Goal: Task Accomplishment & Management: Manage account settings

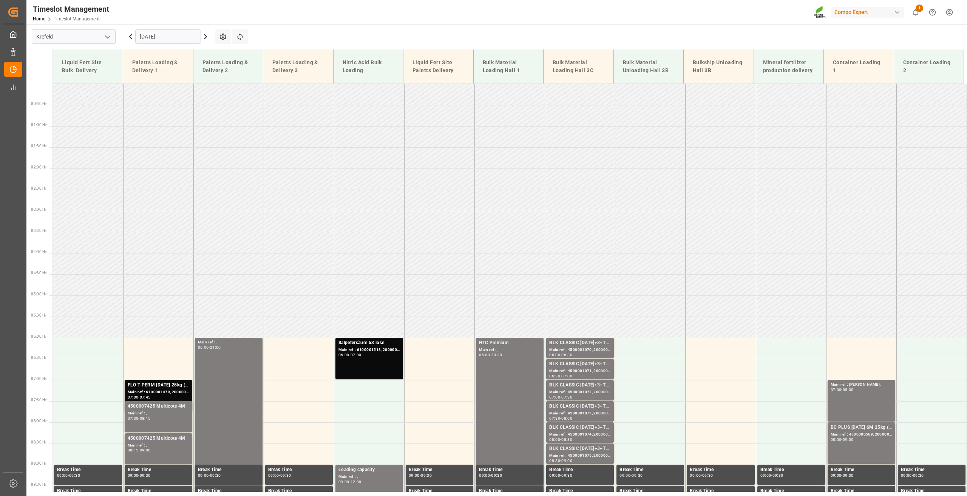
scroll to position [228, 0]
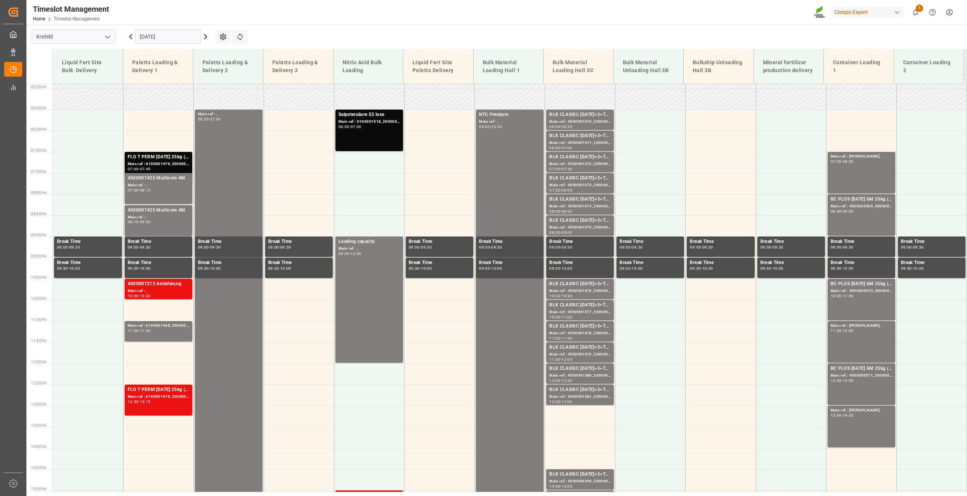
click at [160, 37] on input "[DATE]" at bounding box center [168, 36] width 66 height 14
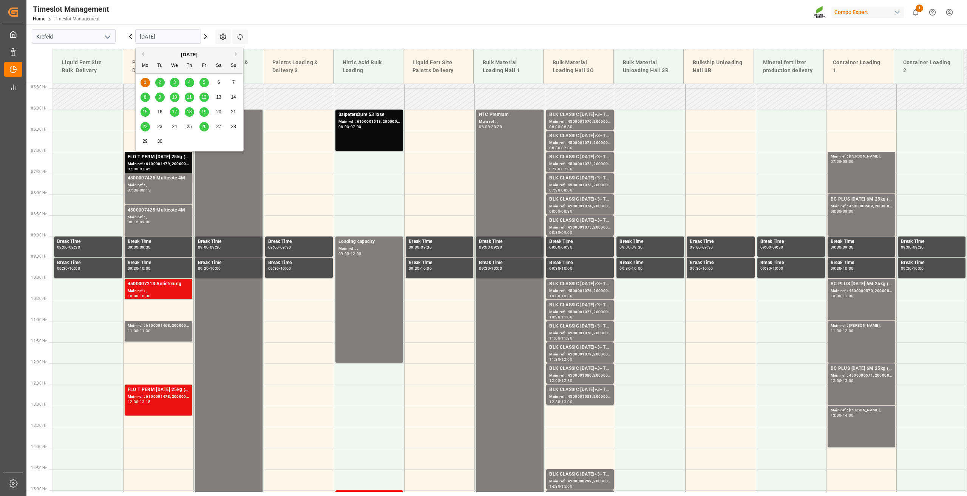
click at [144, 113] on span "15" at bounding box center [144, 111] width 5 height 5
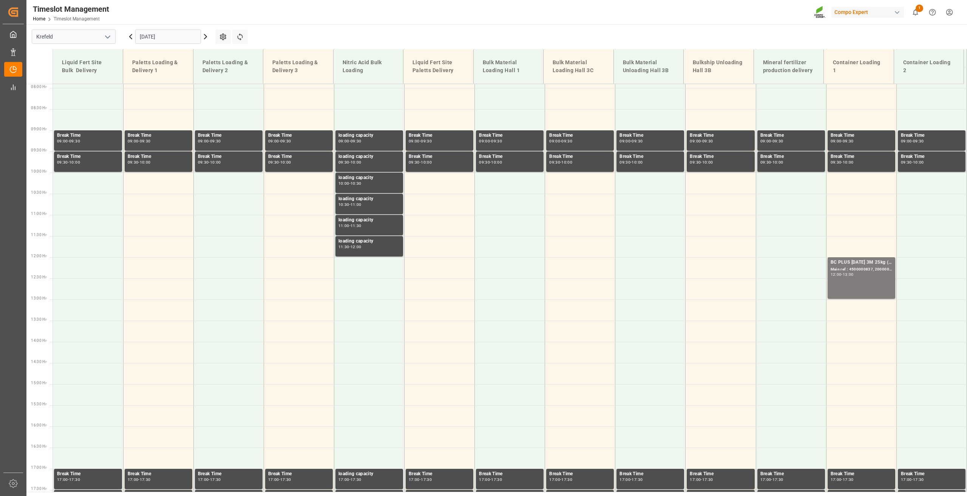
click at [155, 38] on input "[DATE]" at bounding box center [168, 36] width 66 height 14
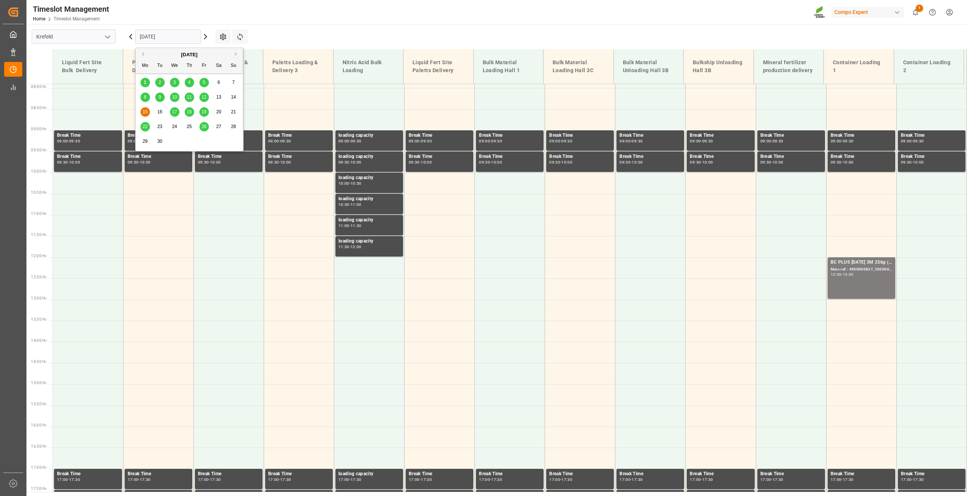
scroll to position [342, 0]
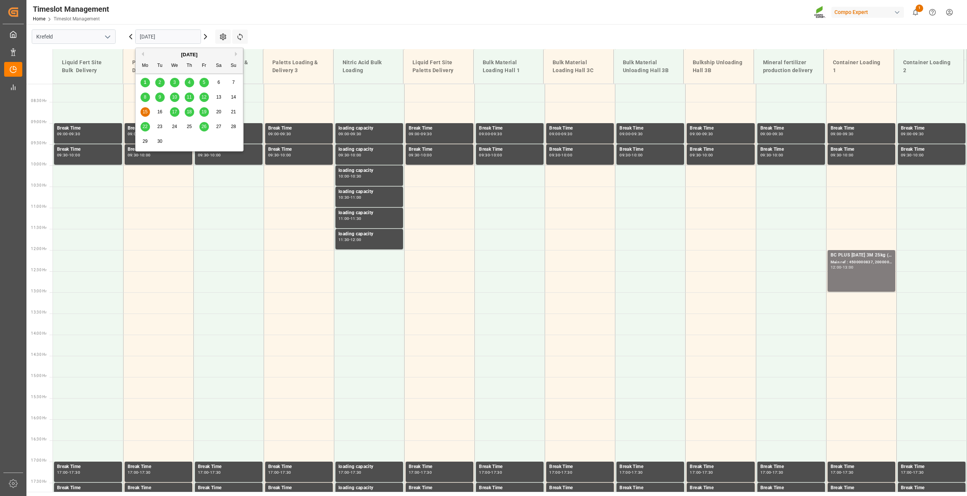
click at [145, 96] on span "8" at bounding box center [145, 96] width 3 height 5
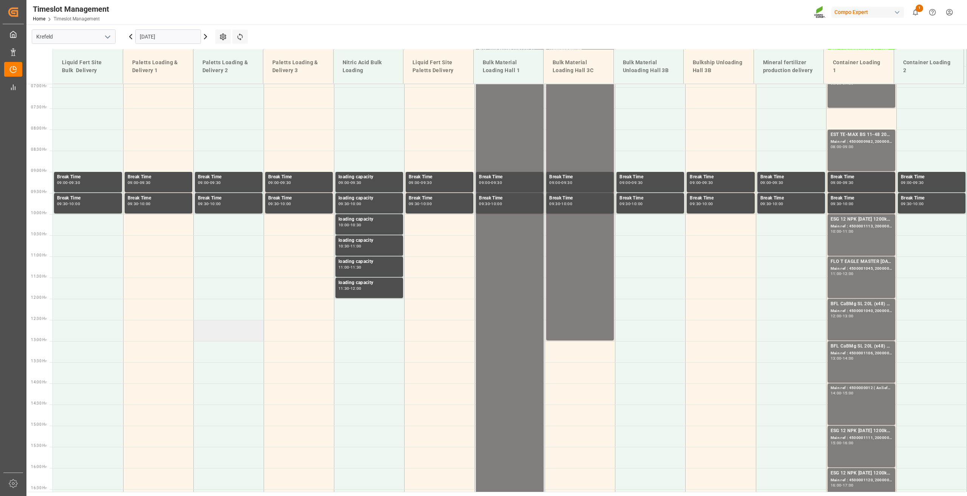
scroll to position [190, 0]
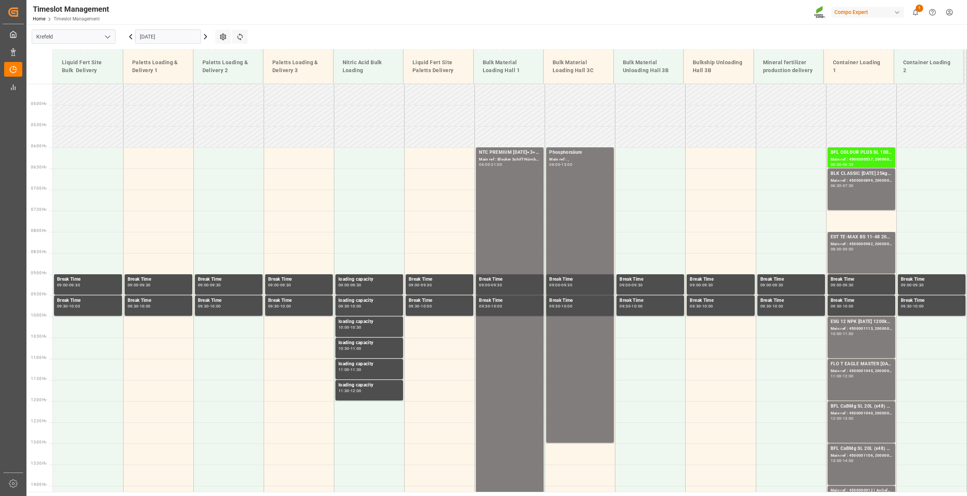
click at [145, 32] on input "[DATE]" at bounding box center [168, 36] width 66 height 14
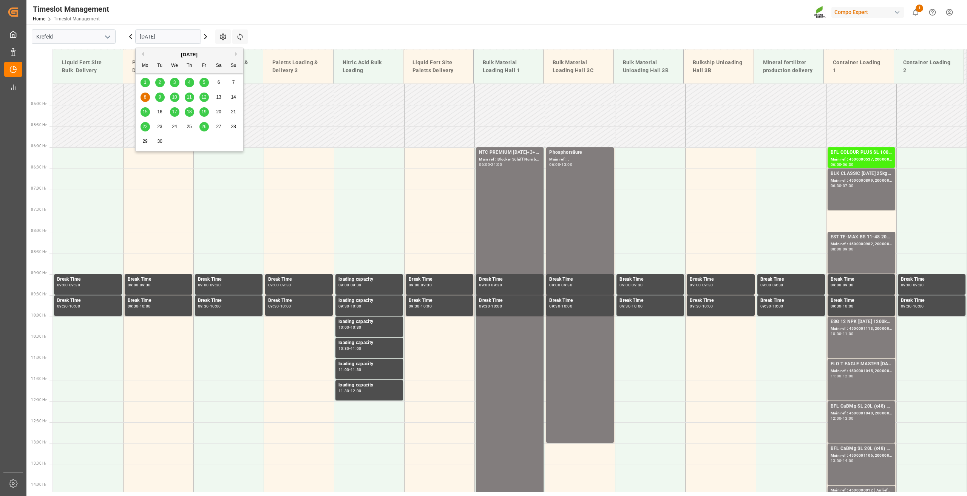
click at [143, 114] on span "15" at bounding box center [144, 111] width 5 height 5
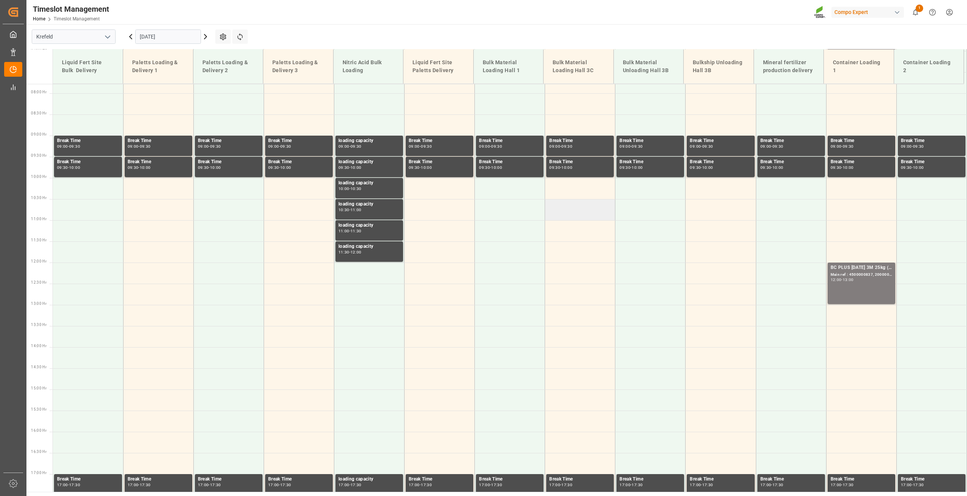
scroll to position [342, 0]
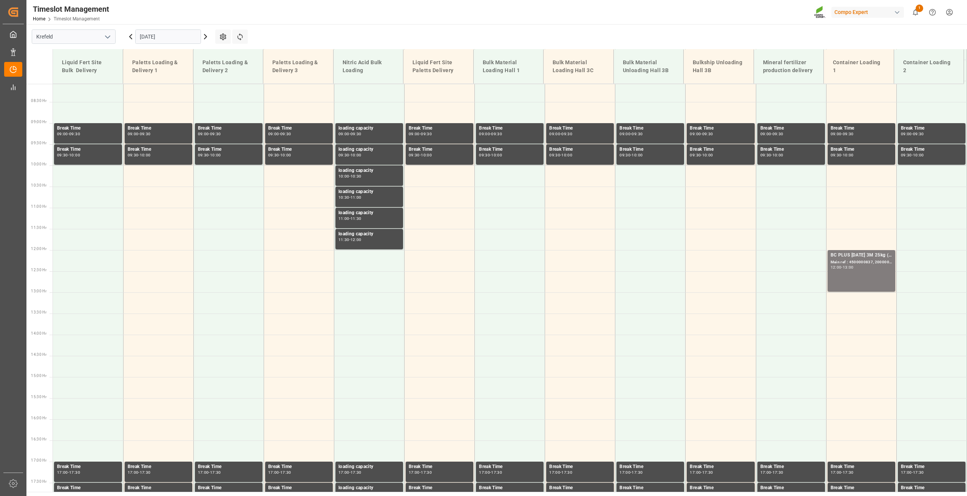
click at [150, 38] on input "[DATE]" at bounding box center [168, 36] width 66 height 14
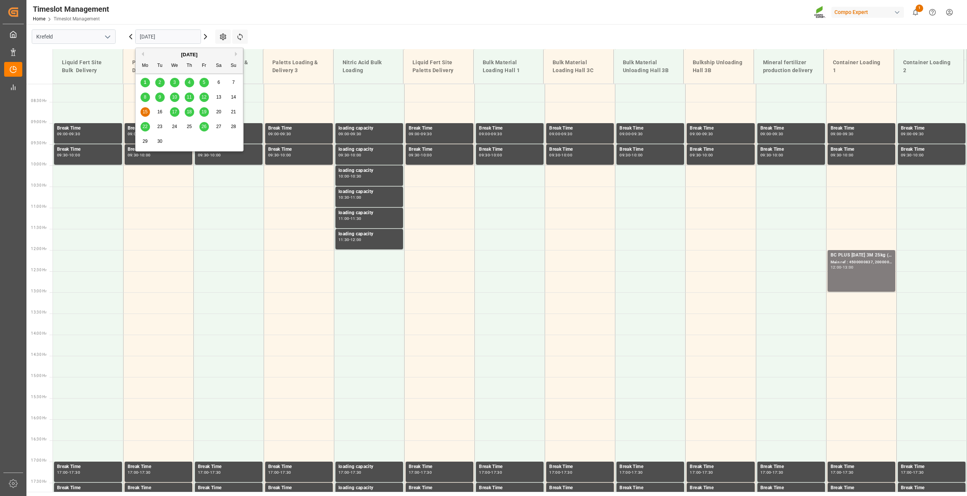
click at [145, 100] on span "8" at bounding box center [145, 96] width 3 height 5
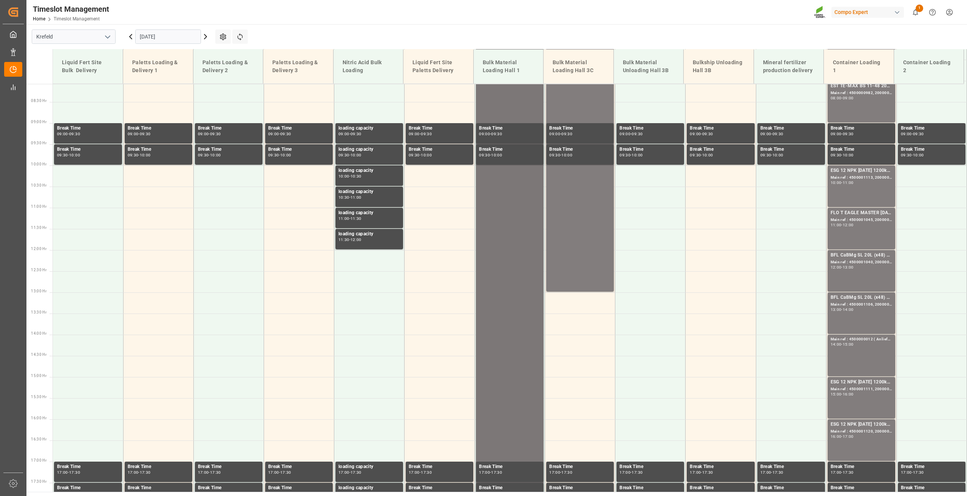
click at [498, 213] on div "NTC PREMIUM [DATE]+3+TE BULK Main ref : Blocker Schiff Nürnberg, 2000001109 06:…" at bounding box center [510, 313] width 62 height 631
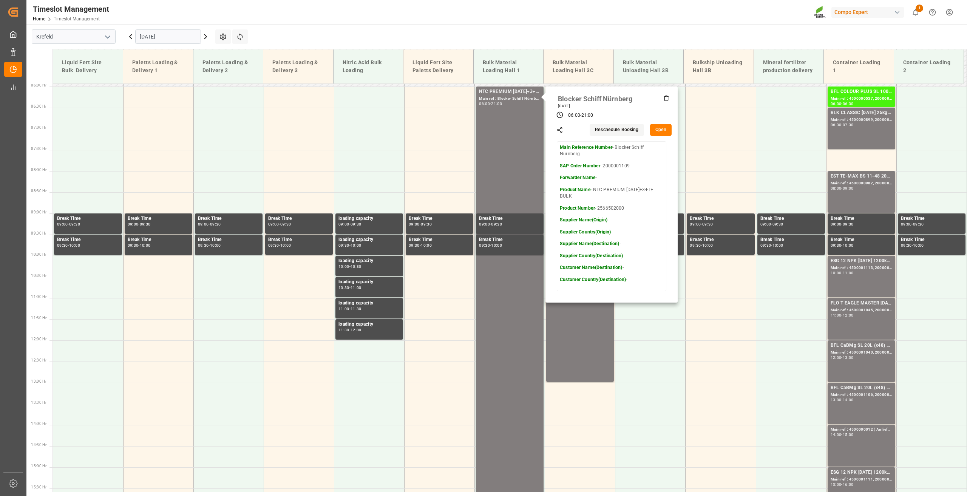
scroll to position [153, 0]
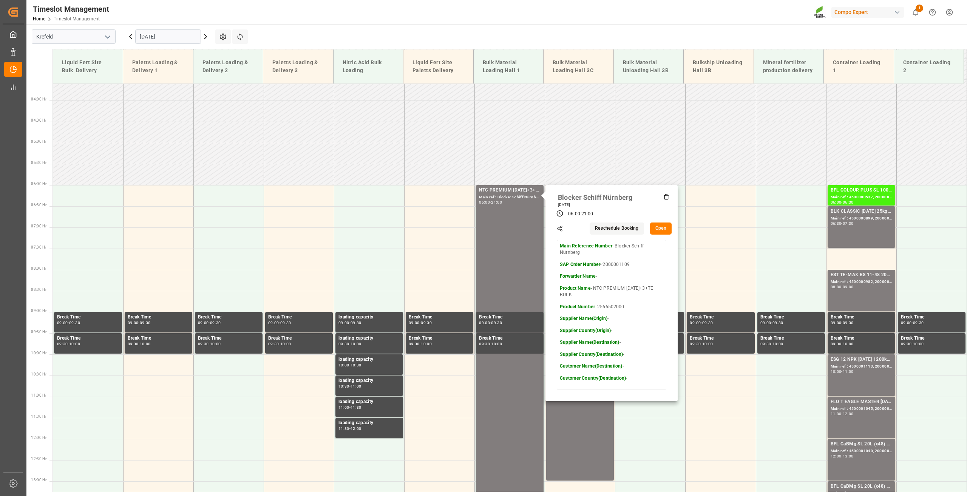
click at [659, 228] on button "Open" at bounding box center [661, 229] width 22 height 12
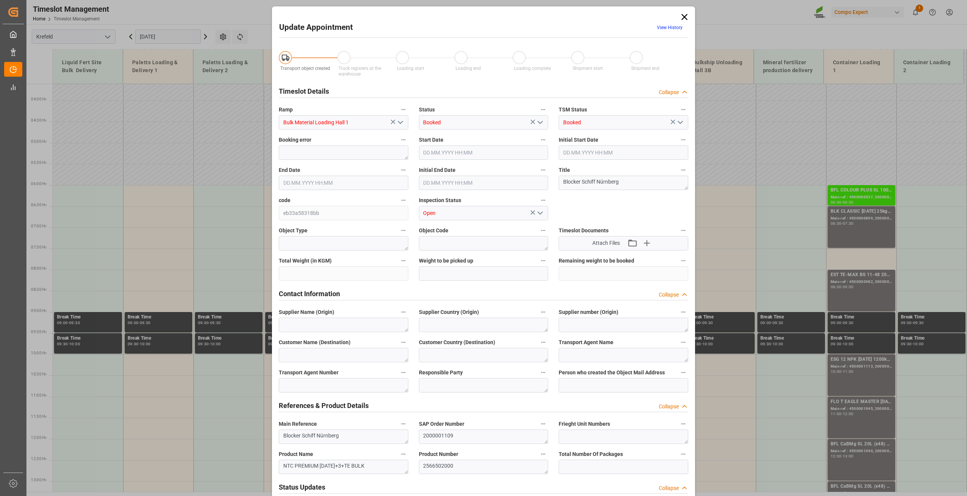
type input "800000"
type input "[DATE] 06:00"
type input "[DATE] 21:00"
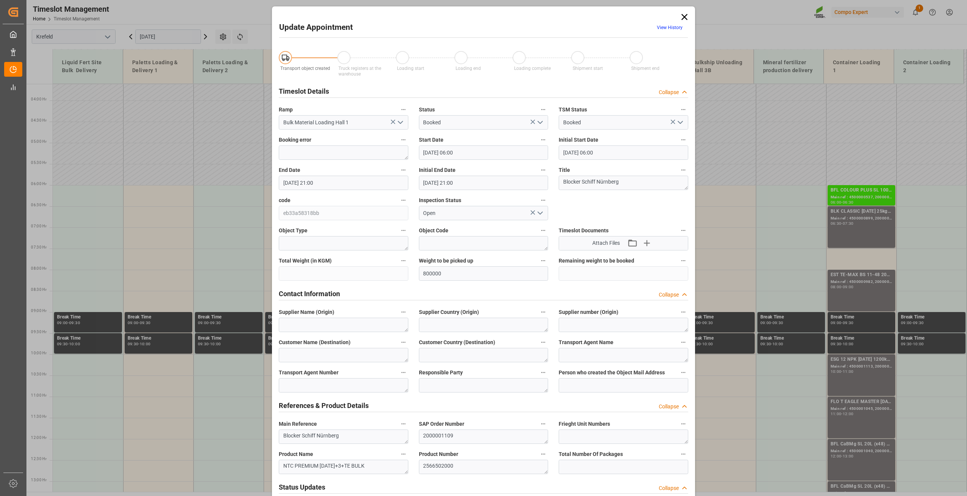
type input "[DATE] 07:58"
click at [686, 18] on icon at bounding box center [684, 17] width 11 height 11
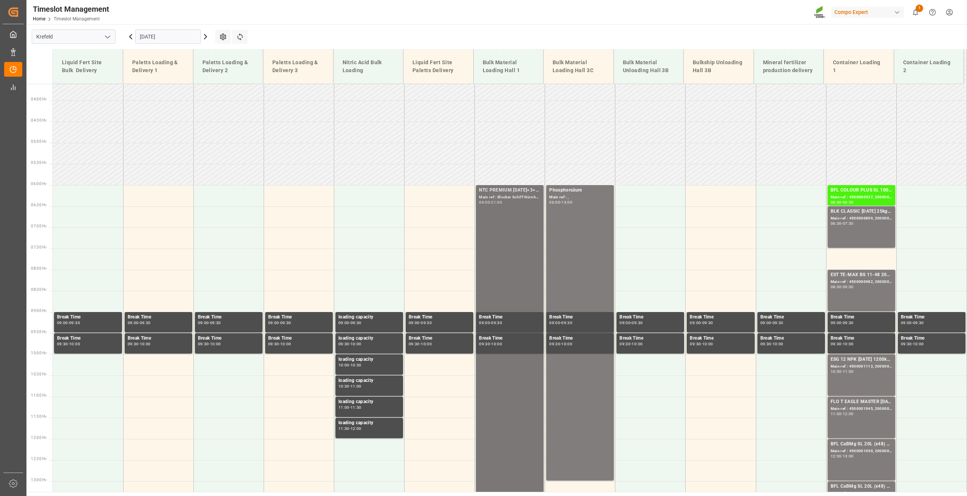
click at [500, 263] on div "NTC PREMIUM [DATE]+3+TE BULK Main ref : Blocker Schiff Nürnberg, 2000001109 06:…" at bounding box center [510, 502] width 62 height 631
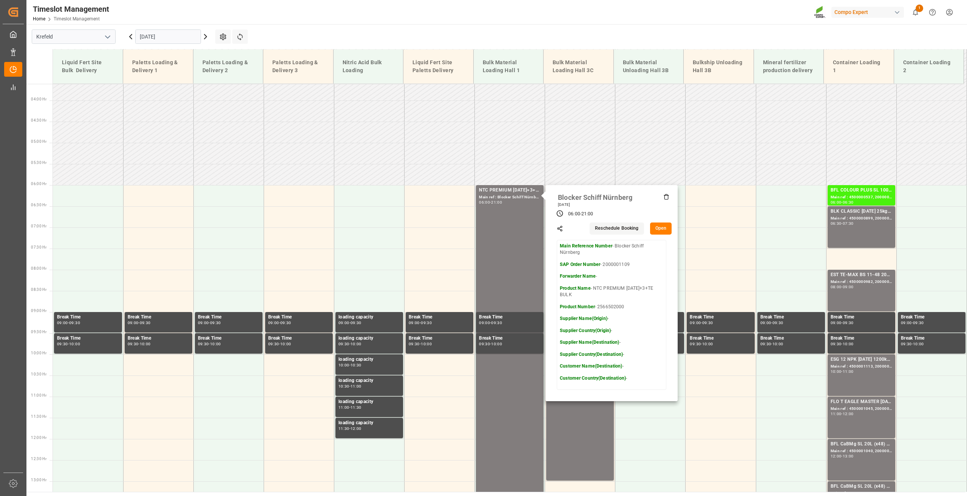
click at [617, 227] on button "Reschedule Booking" at bounding box center [617, 229] width 54 height 12
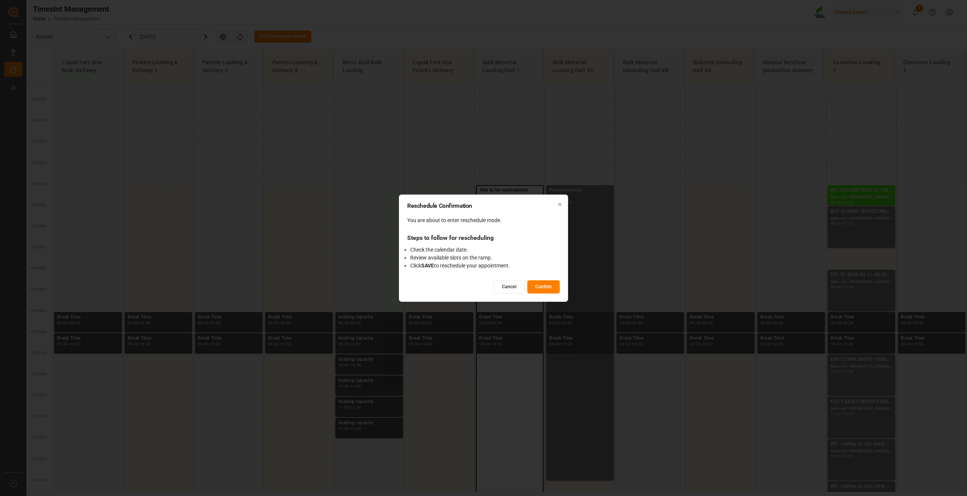
click at [543, 287] on button "Confirm" at bounding box center [543, 286] width 32 height 13
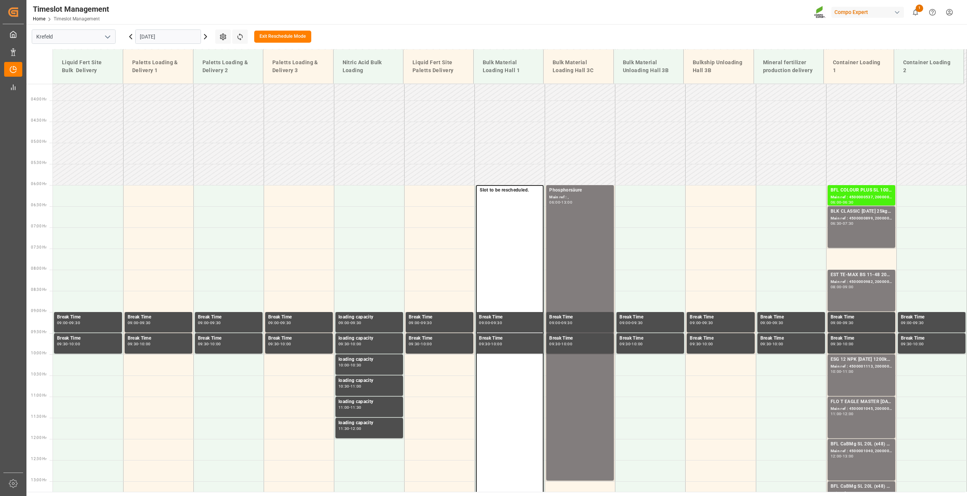
click at [171, 35] on input "[DATE]" at bounding box center [168, 36] width 66 height 14
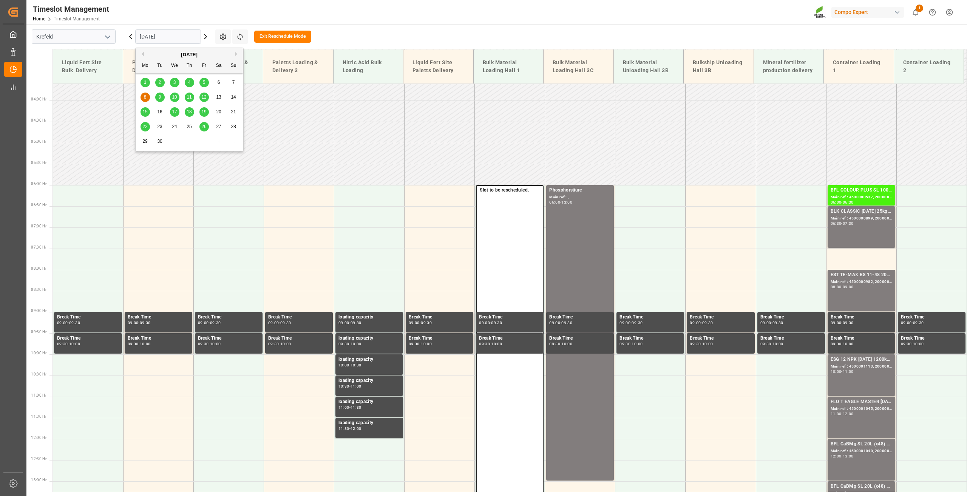
click at [145, 112] on span "15" at bounding box center [144, 111] width 5 height 5
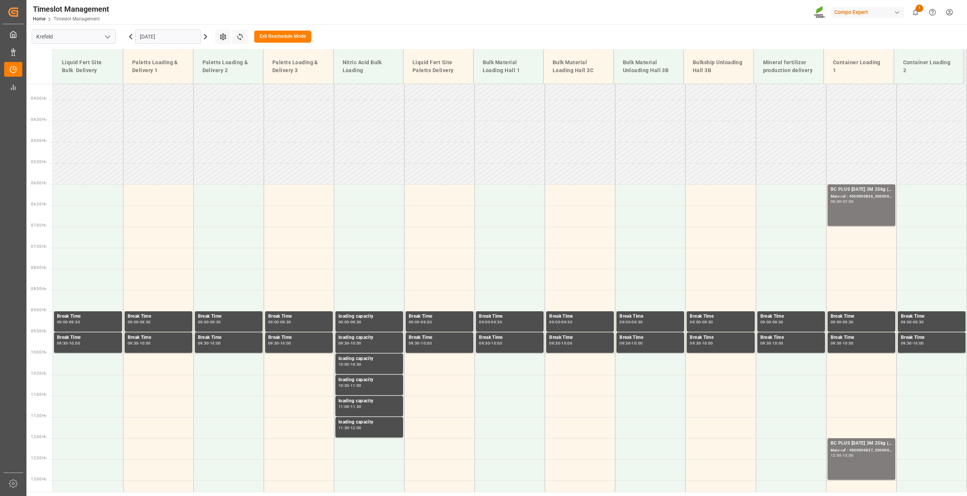
scroll to position [153, 0]
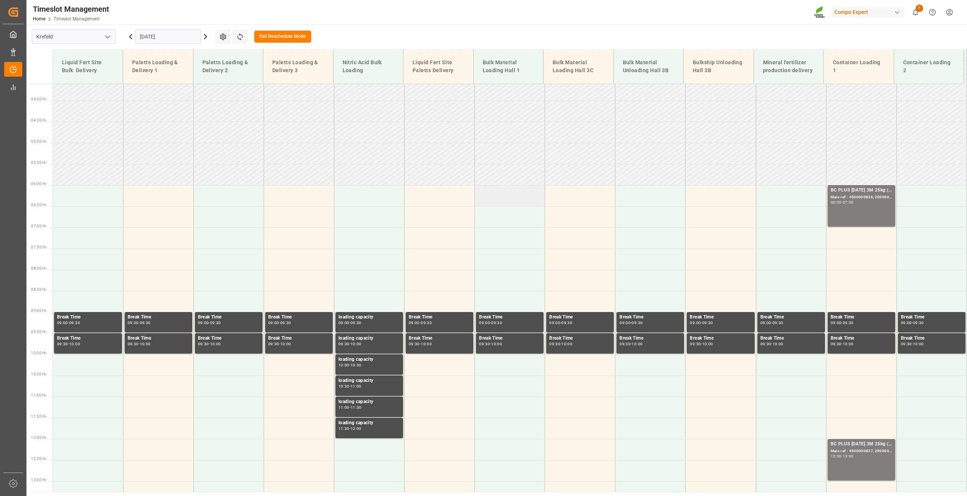
click at [499, 197] on td at bounding box center [510, 195] width 70 height 21
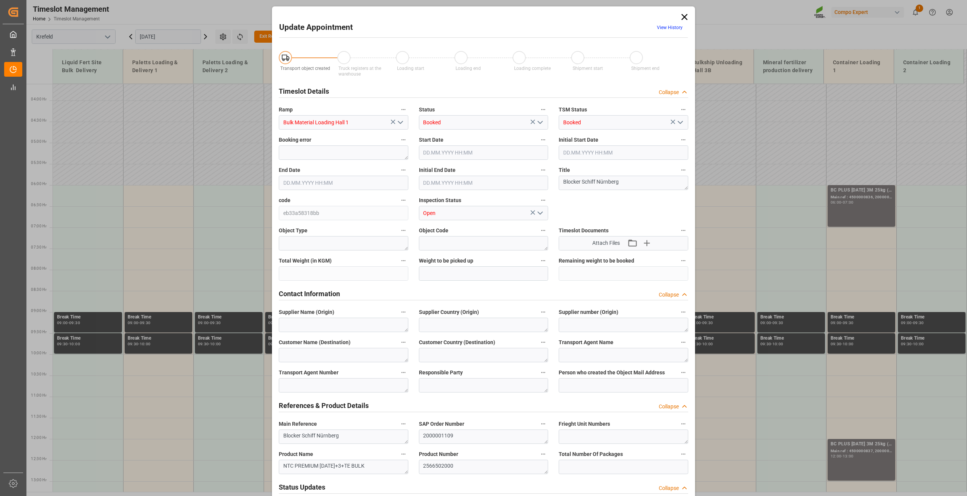
type input "800000"
type input "[DATE] 06:00"
type input "[DATE] 06:30"
type input "[DATE] 21:00"
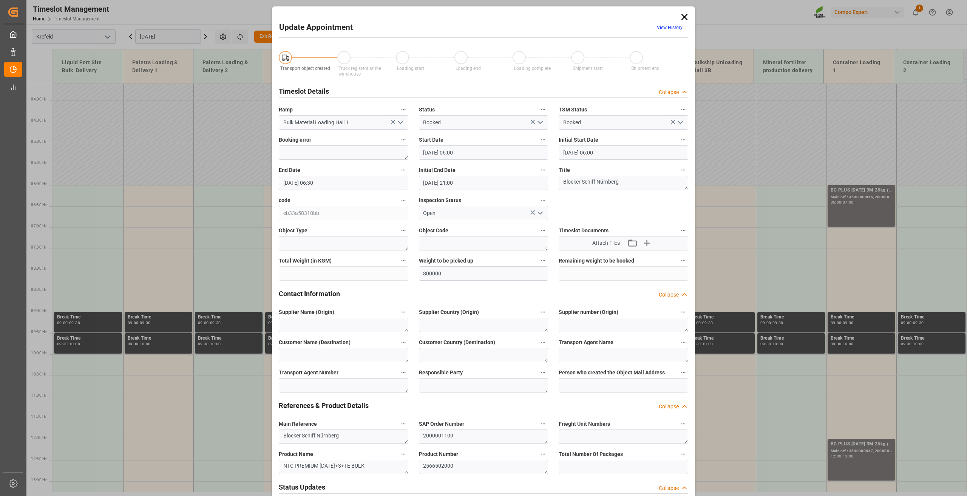
type input "[DATE] 07:58"
click at [683, 16] on icon at bounding box center [685, 17] width 6 height 6
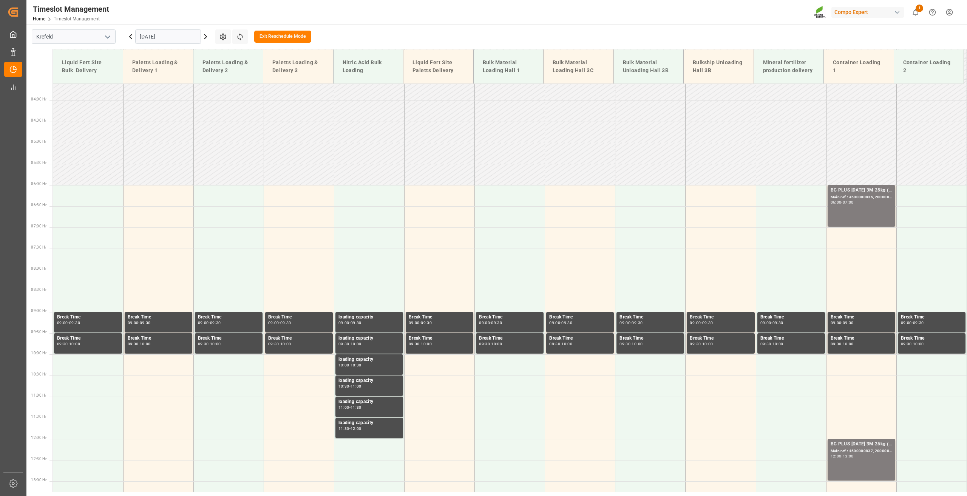
click at [284, 36] on button "Exit Reschedule Mode" at bounding box center [282, 37] width 57 height 12
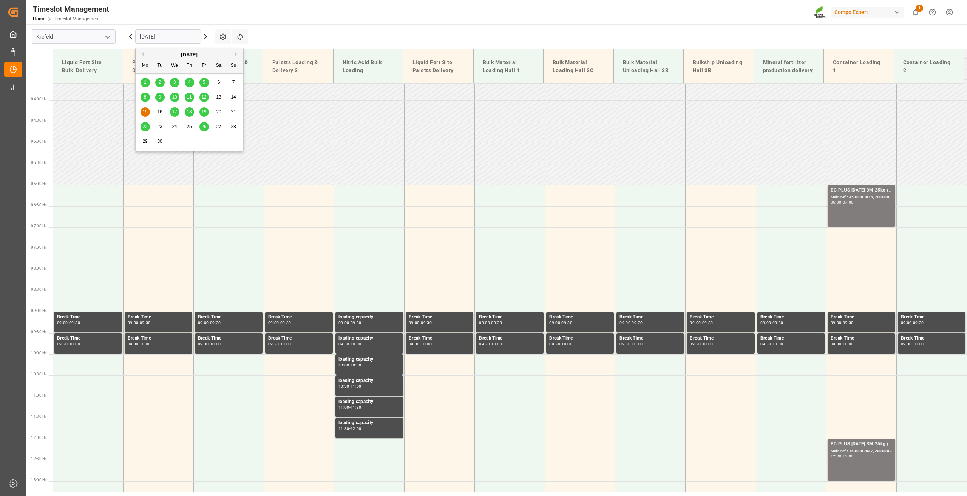
click at [147, 36] on input "[DATE]" at bounding box center [168, 36] width 66 height 14
click at [143, 98] on div "8" at bounding box center [145, 97] width 9 height 9
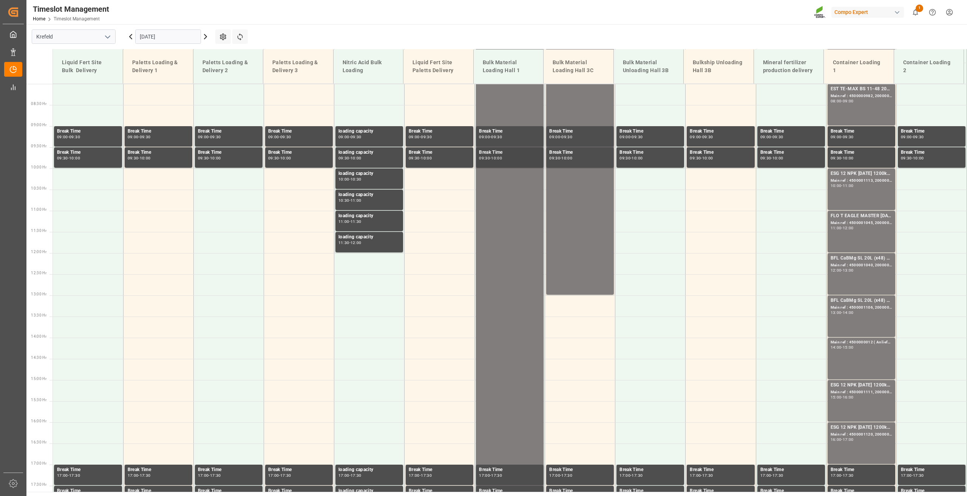
scroll to position [342, 0]
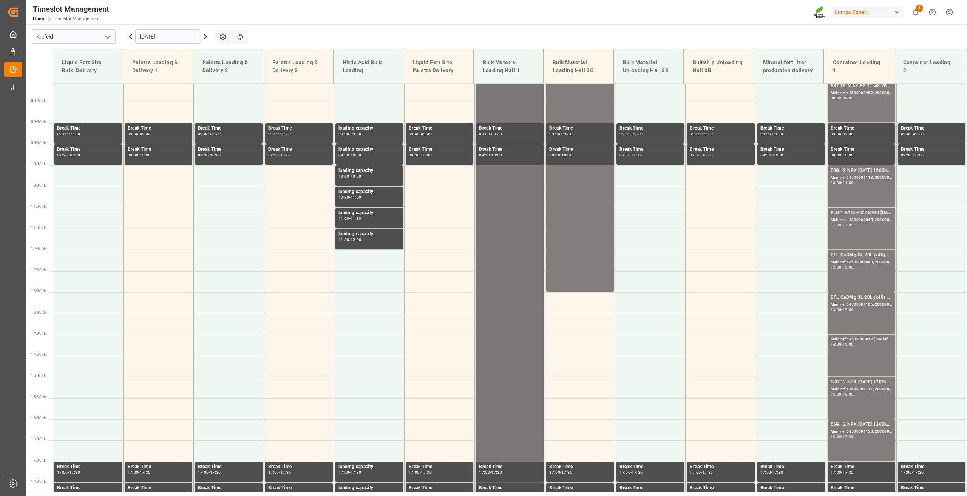
click at [506, 107] on div "NTC PREMIUM [DATE]+3+TE BULK Main ref : Blocker Schiff Nürnberg, 2000001109 06:…" at bounding box center [510, 313] width 62 height 631
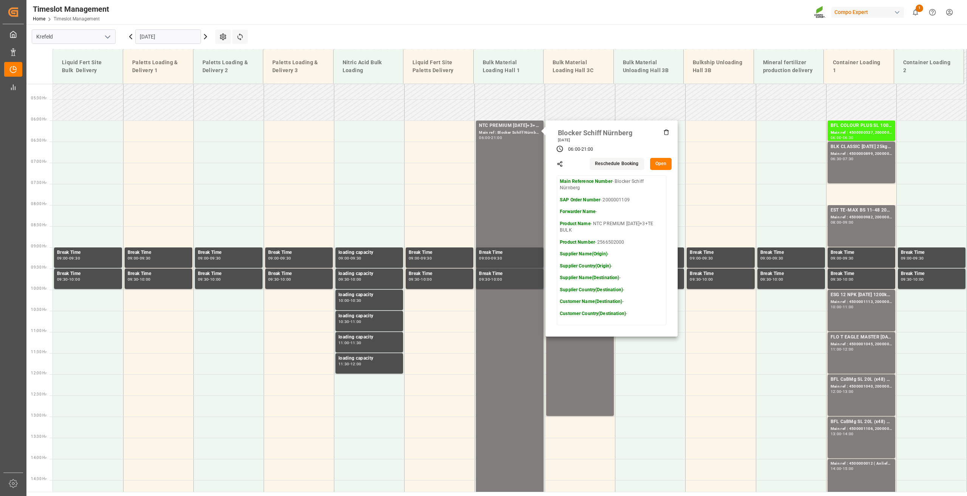
scroll to position [77, 0]
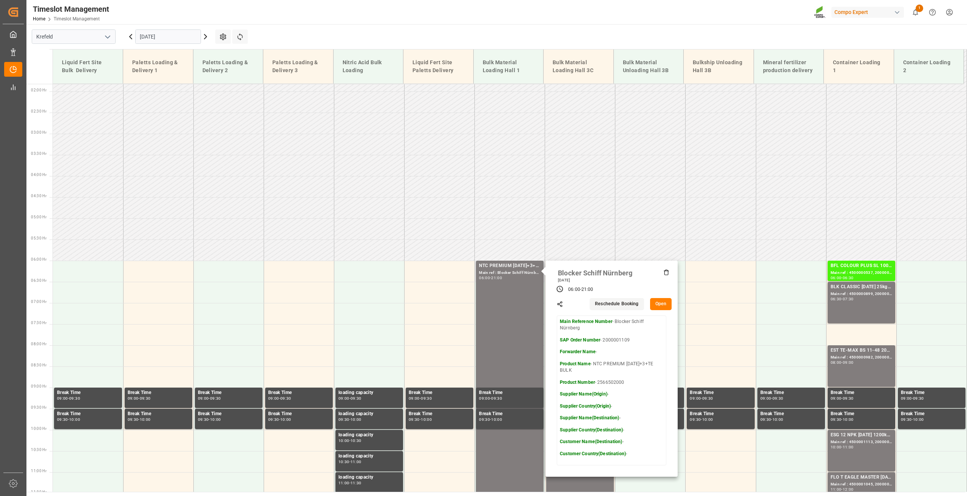
click at [663, 304] on button "Open" at bounding box center [661, 304] width 22 height 12
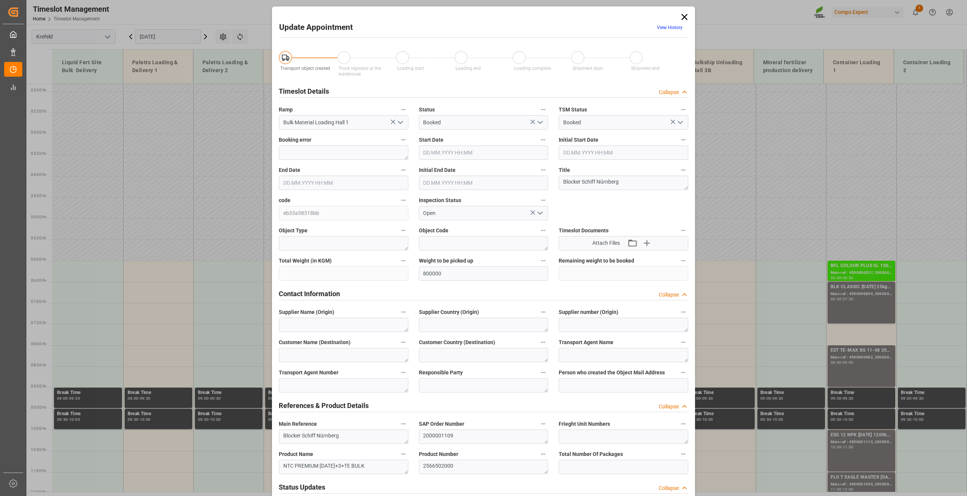
type input "[DATE] 06:00"
type input "[DATE] 21:00"
type input "[DATE] 07:58"
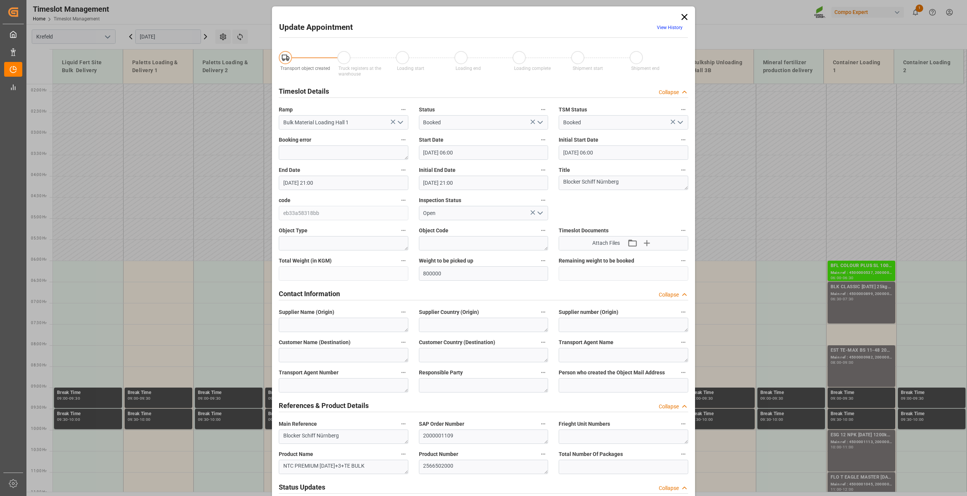
click at [438, 156] on input "[DATE] 06:00" at bounding box center [484, 152] width 130 height 14
click at [427, 229] on span "15" at bounding box center [427, 226] width 5 height 5
type input "[DATE] 06:00"
click at [549, 223] on li "06:00" at bounding box center [542, 221] width 32 height 19
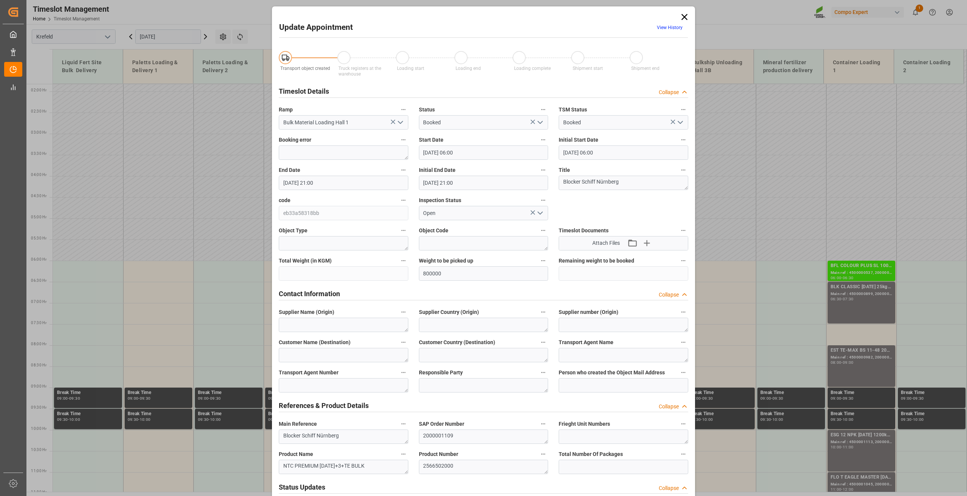
click at [285, 184] on input "[DATE] 21:00" at bounding box center [344, 183] width 130 height 14
click at [286, 260] on span "15" at bounding box center [287, 257] width 5 height 5
type input "[DATE] 21:00"
drag, startPoint x: 398, startPoint y: 252, endPoint x: 407, endPoint y: 256, distance: 9.6
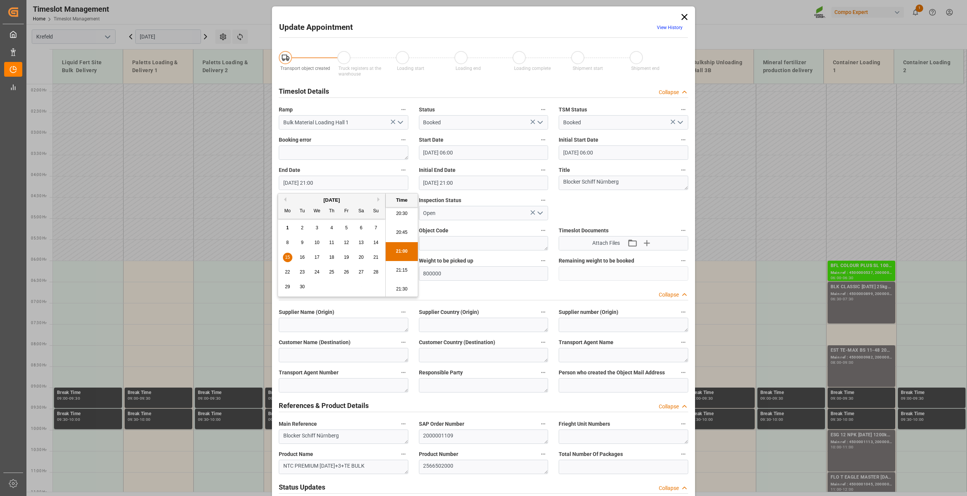
click at [398, 251] on li "21:00" at bounding box center [402, 251] width 32 height 19
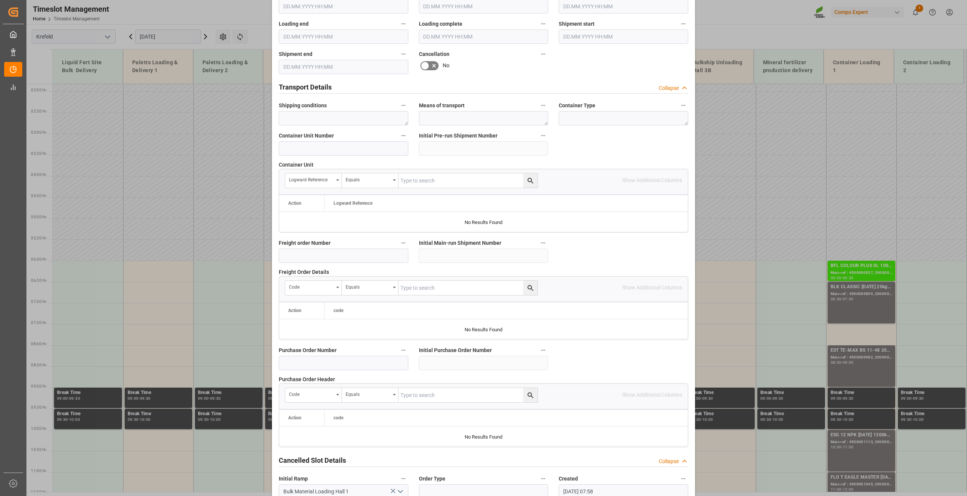
scroll to position [552, 0]
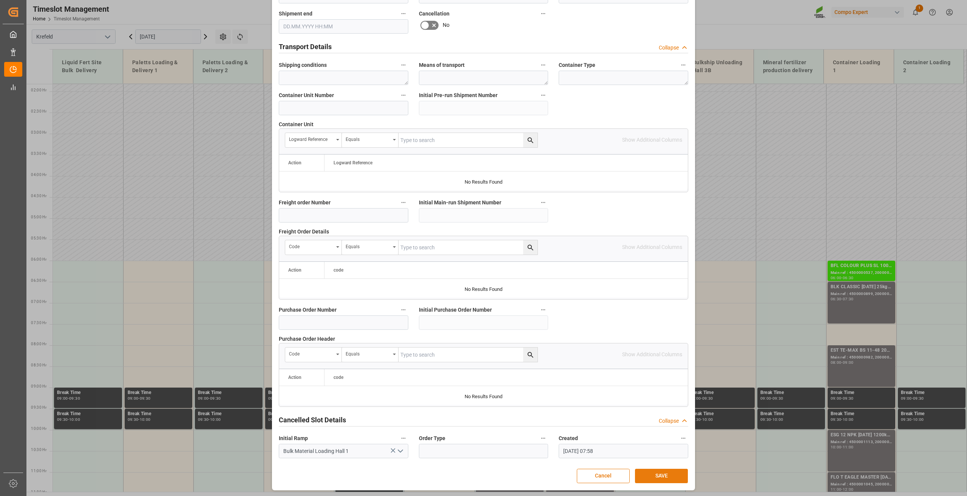
click at [659, 476] on button "SAVE" at bounding box center [661, 476] width 53 height 14
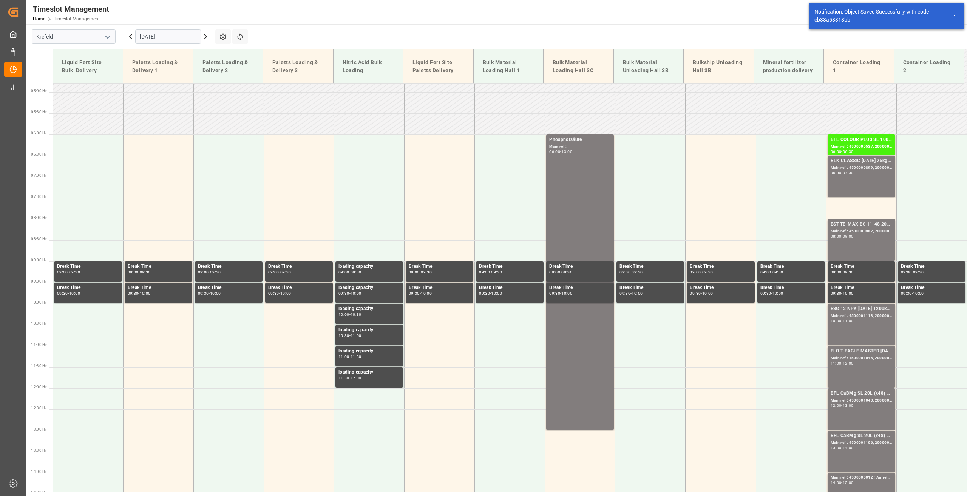
scroll to position [215, 0]
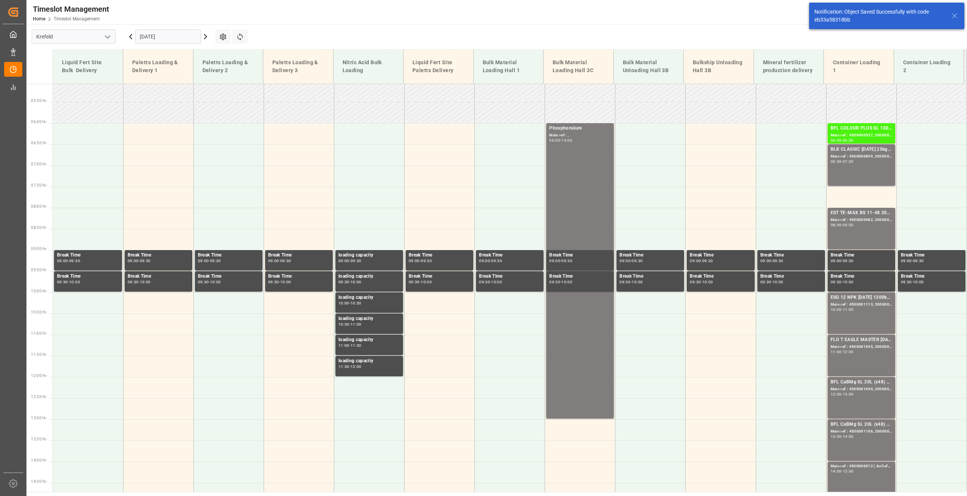
click at [152, 37] on input "[DATE]" at bounding box center [168, 36] width 66 height 14
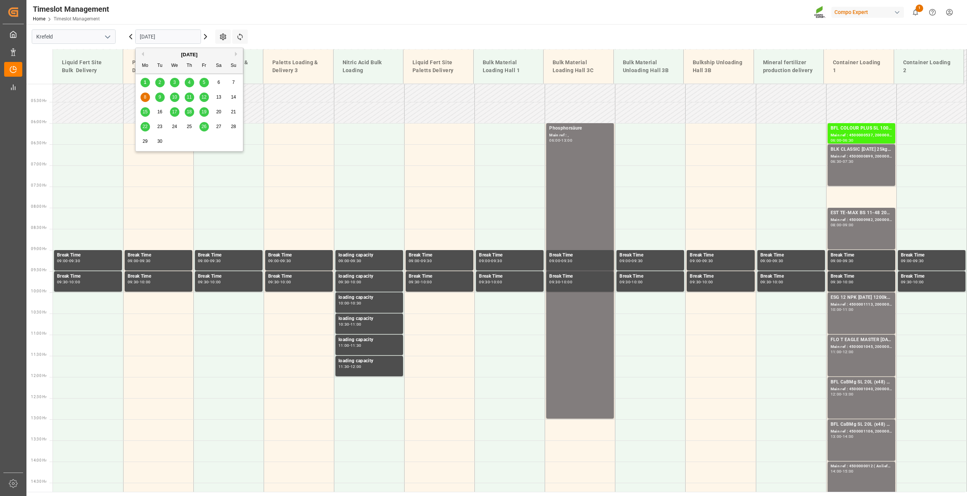
click at [146, 113] on span "15" at bounding box center [144, 111] width 5 height 5
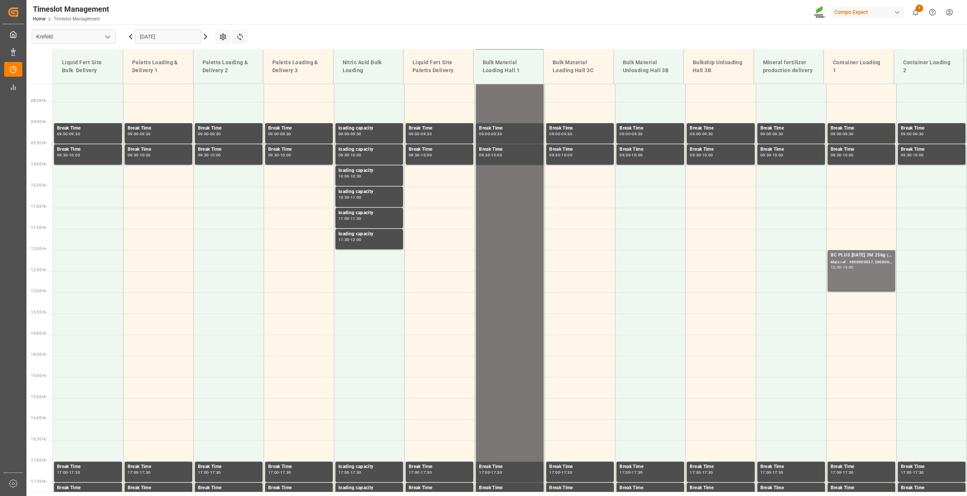
scroll to position [77, 0]
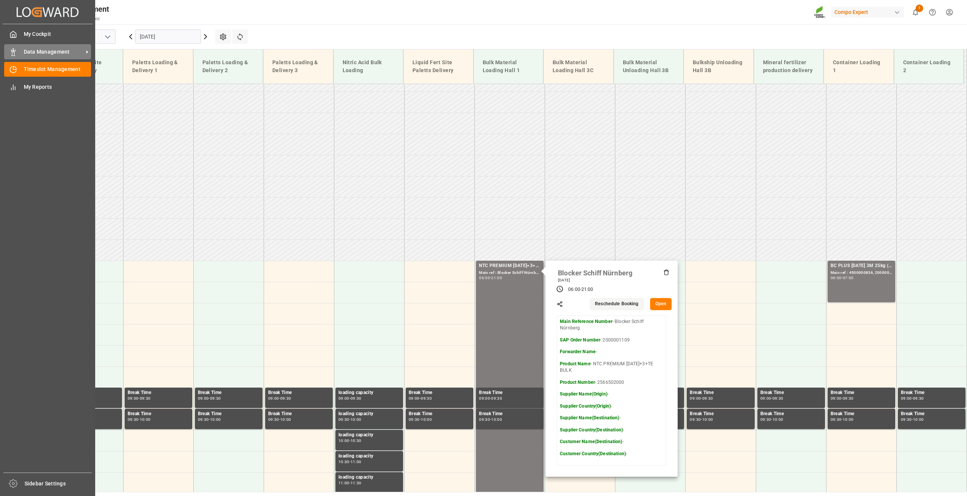
click at [57, 55] on span "Data Management" at bounding box center [54, 52] width 60 height 8
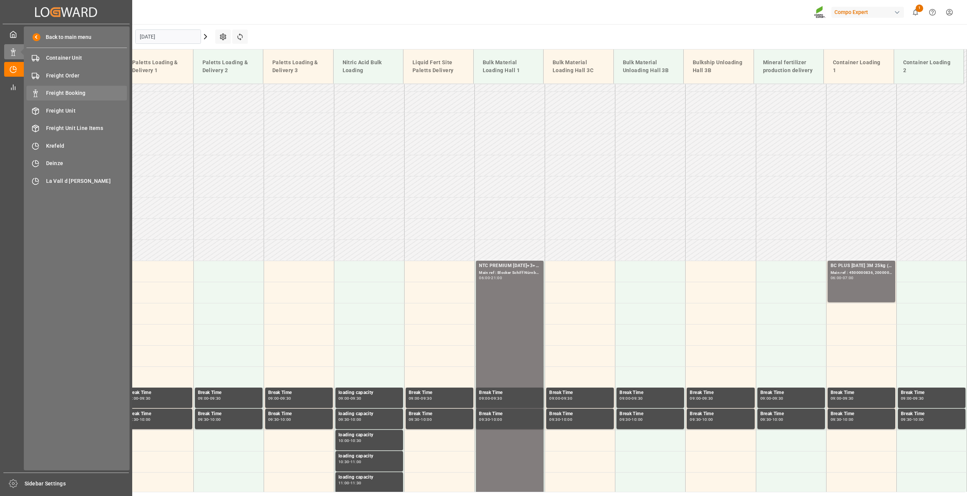
click at [66, 93] on span "Freight Booking" at bounding box center [86, 93] width 81 height 8
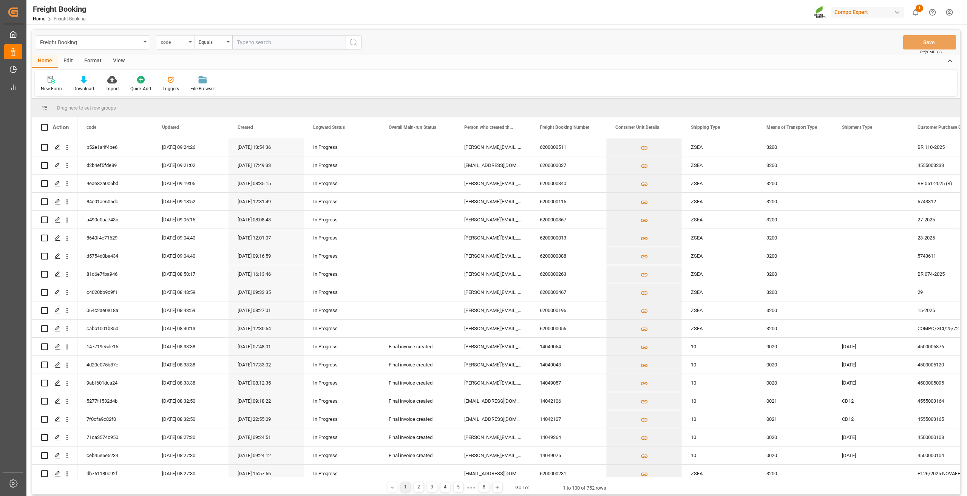
click at [181, 43] on div "code" at bounding box center [174, 41] width 26 height 9
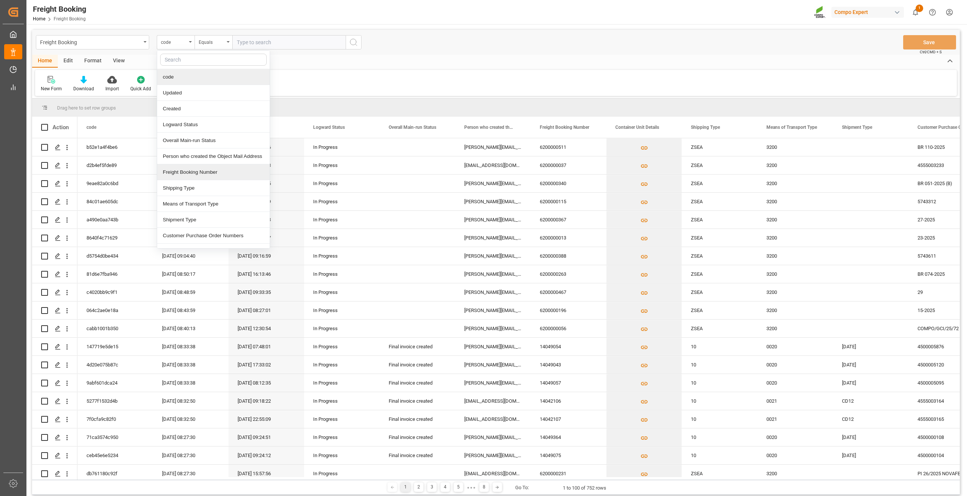
click at [190, 176] on div "Freight Booking Number" at bounding box center [213, 172] width 113 height 16
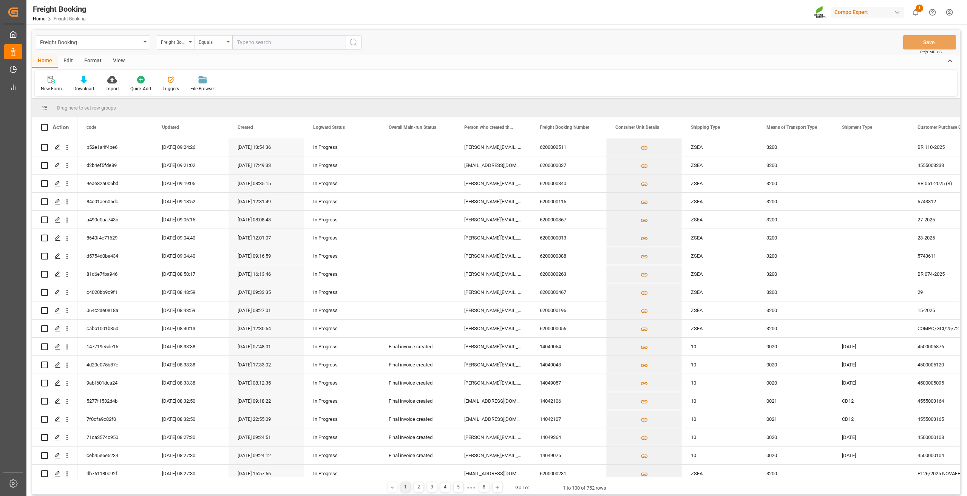
click at [218, 43] on div "Equals" at bounding box center [212, 41] width 26 height 9
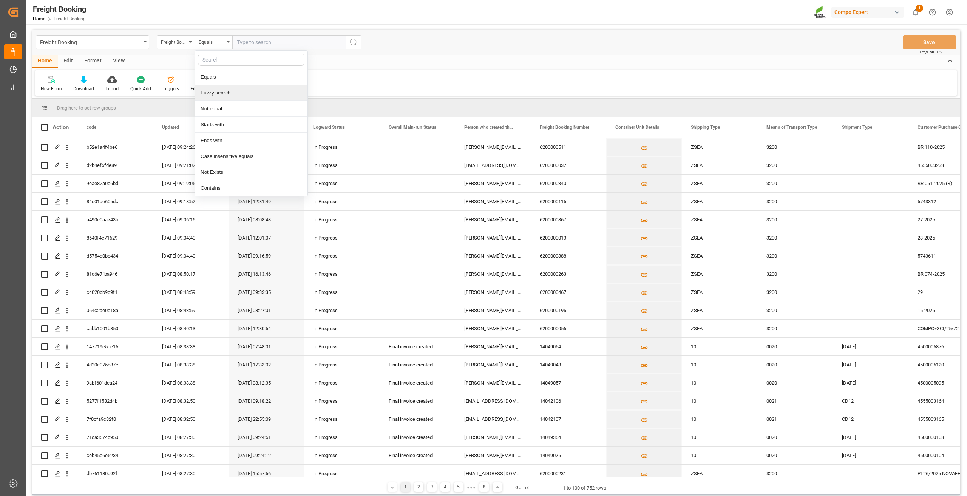
click at [229, 94] on div "Fuzzy search" at bounding box center [251, 93] width 113 height 16
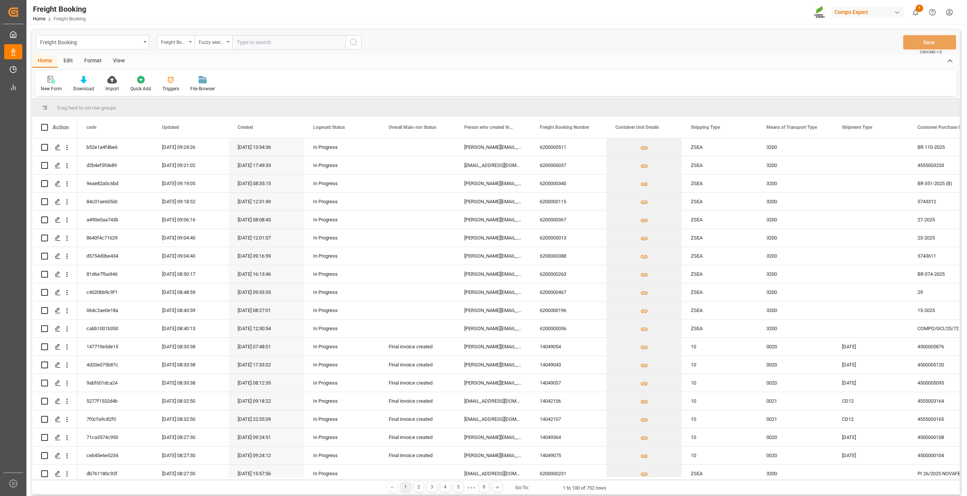
click at [261, 41] on input "text" at bounding box center [288, 42] width 113 height 14
paste input "6200000465"
type input "6200000465"
click at [357, 46] on icon "search button" at bounding box center [353, 42] width 9 height 9
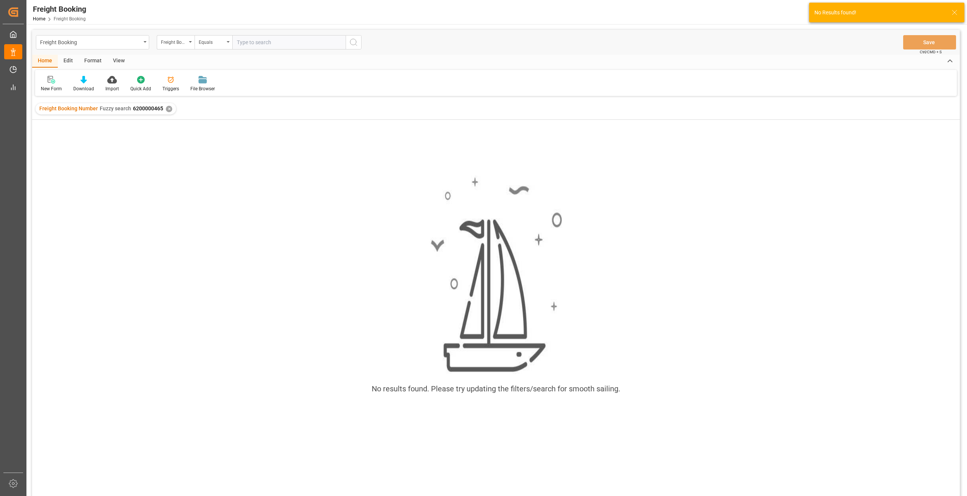
click at [250, 40] on input "text" at bounding box center [288, 42] width 113 height 14
paste input "6200000465"
type input "6200000465"
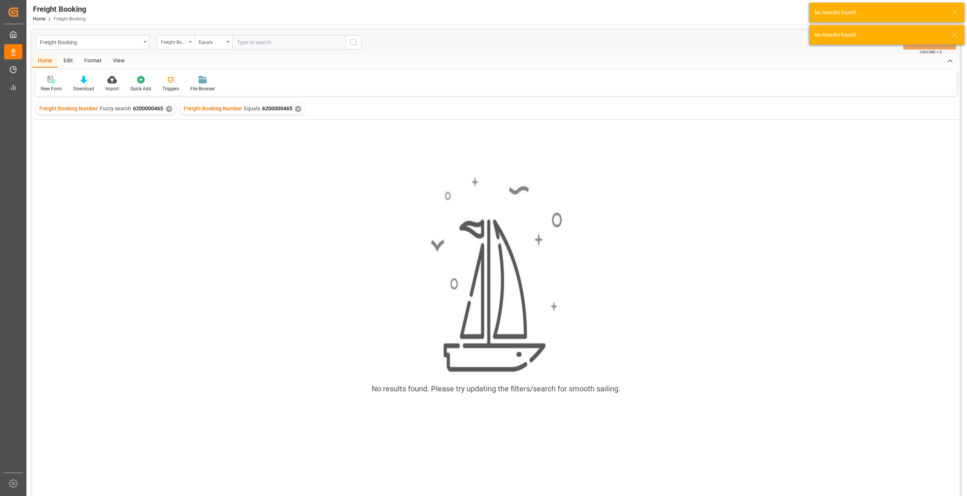
click at [166, 109] on div "✕" at bounding box center [169, 109] width 6 height 6
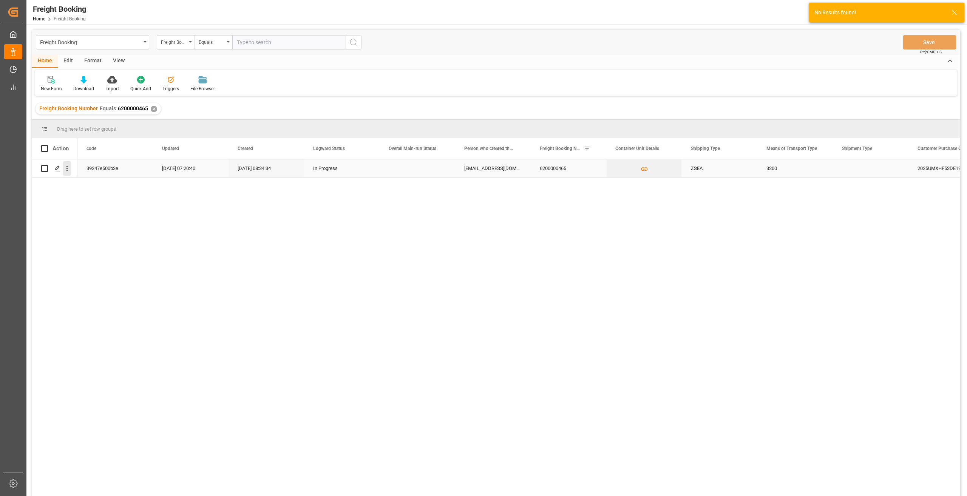
click at [68, 167] on icon "open menu" at bounding box center [67, 168] width 2 height 5
click at [87, 186] on span "Open in new tab" at bounding box center [116, 185] width 69 height 8
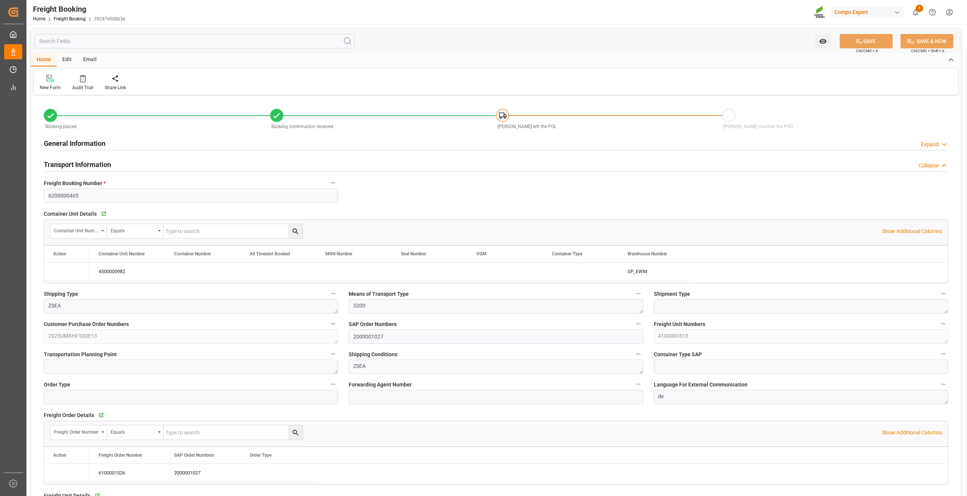
type input "[DATE] 01:00"
type input "24.10.2025 01:00"
type input "13.08.2025 08:34"
type input "13.08.2025 08:59"
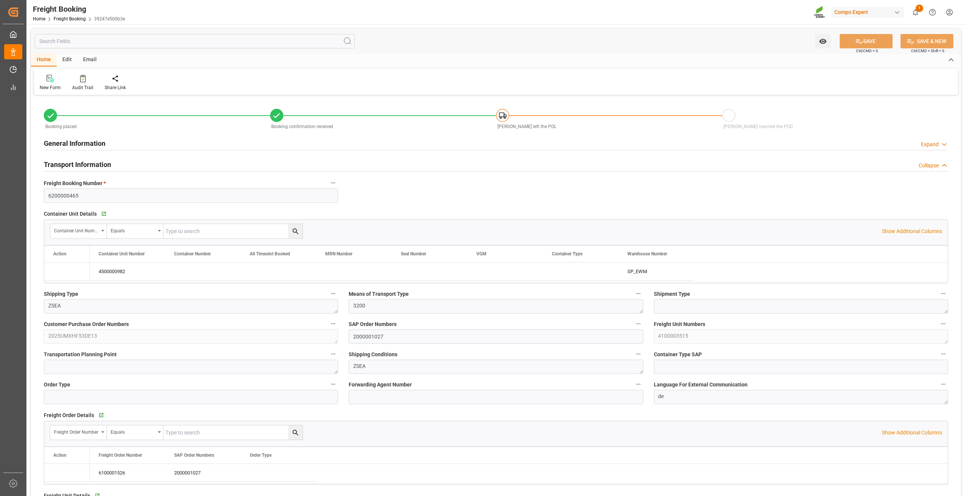
type input "13.08.2025 08:59"
type input "01.09.2025 07:20"
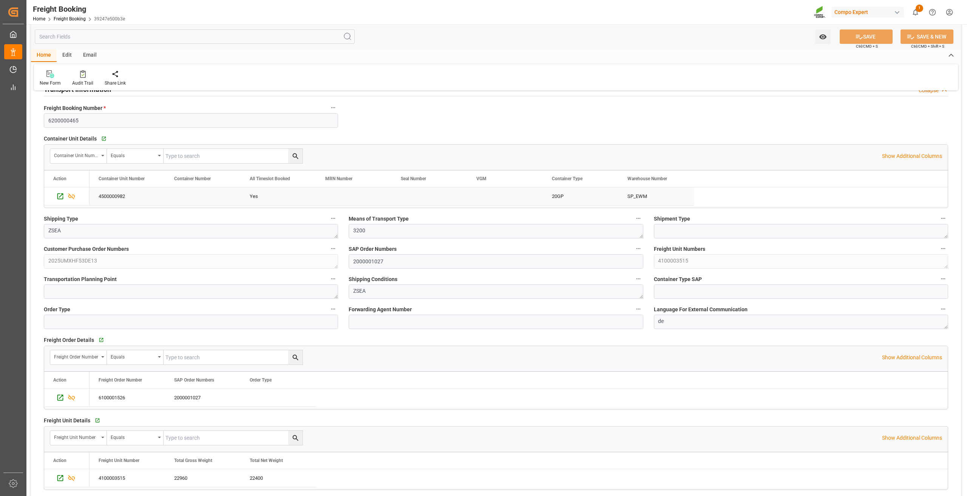
scroll to position [227, 0]
